Goal: Transaction & Acquisition: Purchase product/service

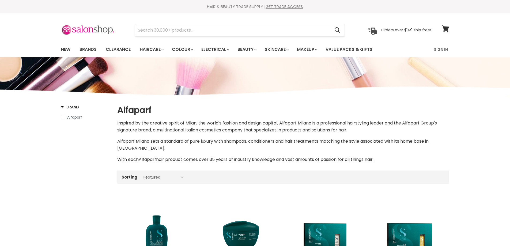
select select "manual"
click at [444, 48] on link "Sign In" at bounding box center [441, 49] width 20 height 11
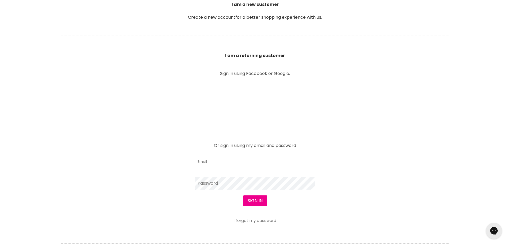
click at [232, 167] on input "Email" at bounding box center [255, 164] width 121 height 13
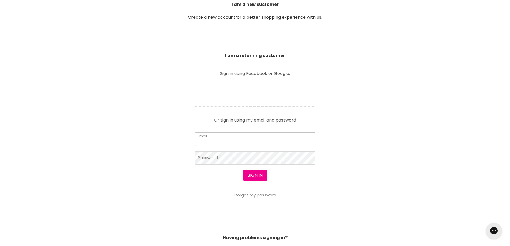
click at [225, 140] on input "Email" at bounding box center [255, 138] width 121 height 13
type input "2nvhairboutique@gmail.com"
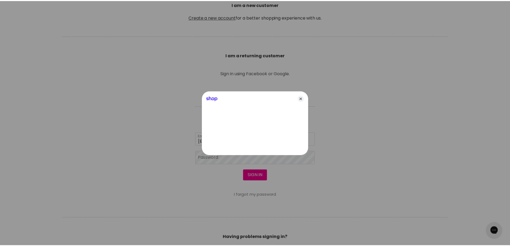
scroll to position [161, 0]
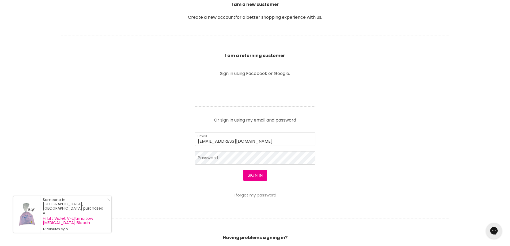
click at [106, 203] on link "Close Icon" at bounding box center [107, 200] width 5 height 5
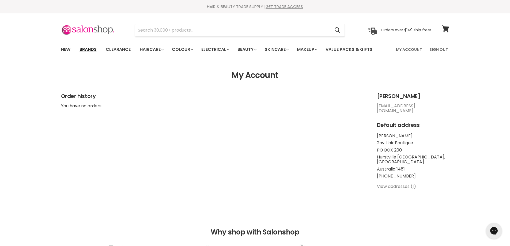
click at [90, 50] on link "Brands" at bounding box center [88, 49] width 25 height 11
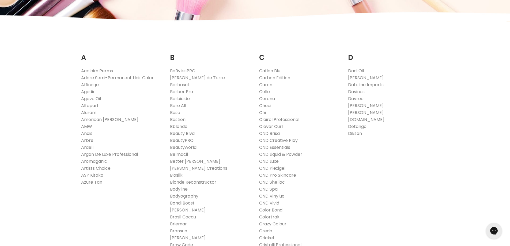
click at [93, 106] on link "Alfaparf" at bounding box center [89, 106] width 17 height 6
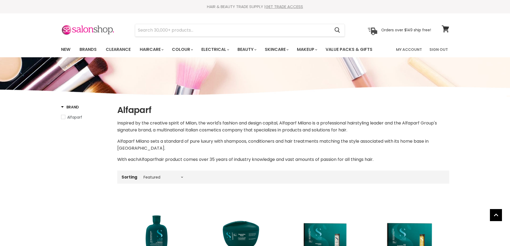
select select "manual"
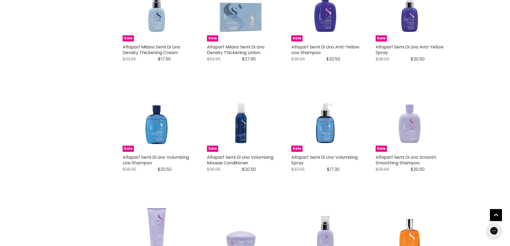
scroll to position [696, 0]
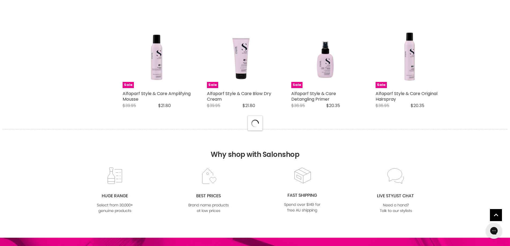
scroll to position [1473, 0]
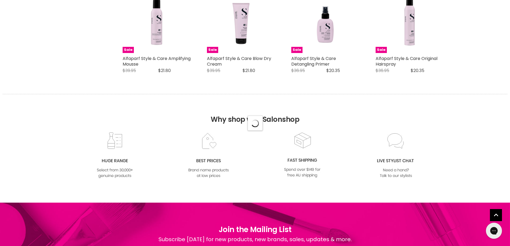
select select "manual"
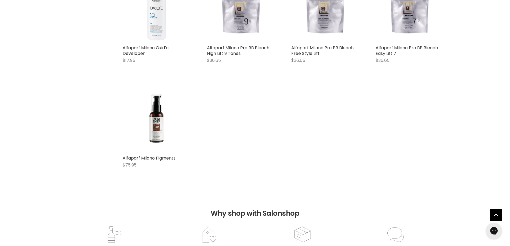
scroll to position [2276, 0]
